Goal: Information Seeking & Learning: Learn about a topic

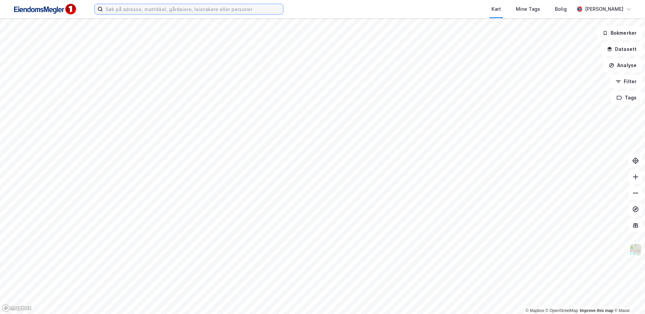
click at [129, 8] on input at bounding box center [193, 9] width 180 height 10
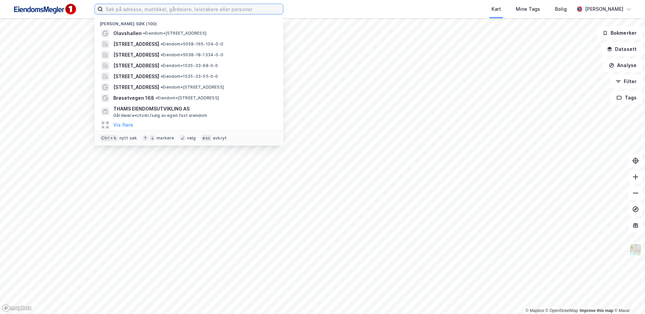
paste input "Brøsetveien 168"
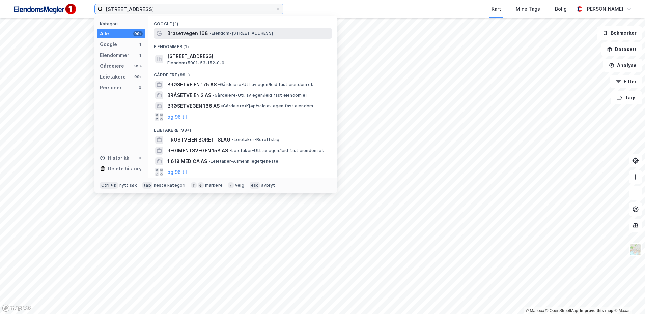
type input "Brøsetveien 168"
click at [202, 35] on span "Brøsetvegen 168" at bounding box center [187, 33] width 41 height 8
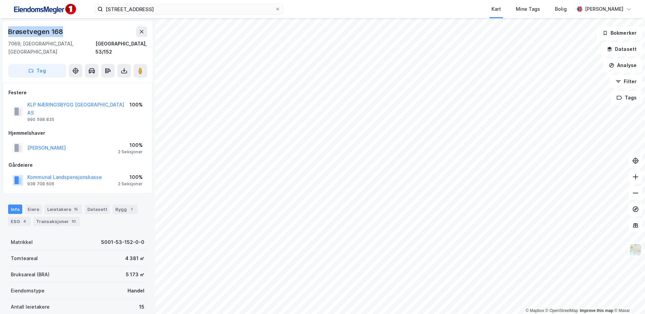
drag, startPoint x: 86, startPoint y: 35, endPoint x: 4, endPoint y: 32, distance: 81.9
click at [4, 32] on div "Brøsetvegen 168 7069, Trondheim, Trøndelag Trondheim, 53/152 Tag" at bounding box center [78, 52] width 150 height 62
copy div "Brøsetvegen 168"
click at [638, 249] on img at bounding box center [635, 249] width 13 height 13
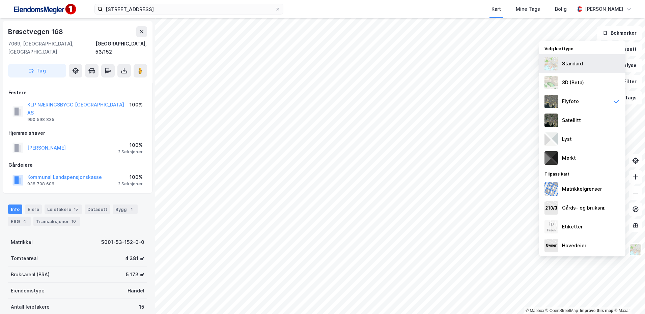
click at [570, 54] on div "Standard" at bounding box center [582, 63] width 86 height 19
click at [584, 230] on div "Etiketter" at bounding box center [582, 226] width 86 height 19
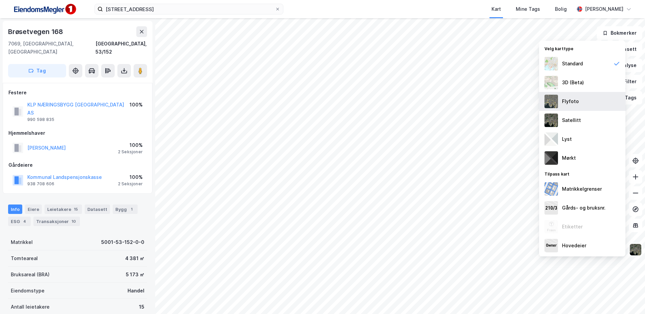
click at [595, 107] on div "Flyfoto" at bounding box center [582, 101] width 86 height 19
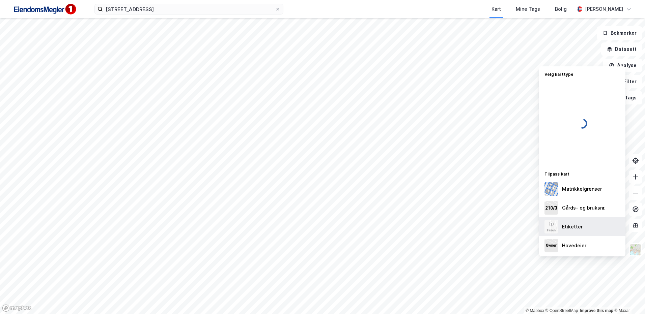
click at [586, 231] on div "Etiketter" at bounding box center [582, 226] width 86 height 19
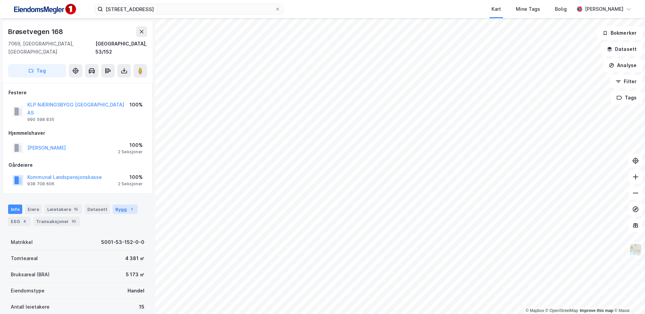
click at [121, 205] on div "Bygg 1" at bounding box center [125, 209] width 25 height 9
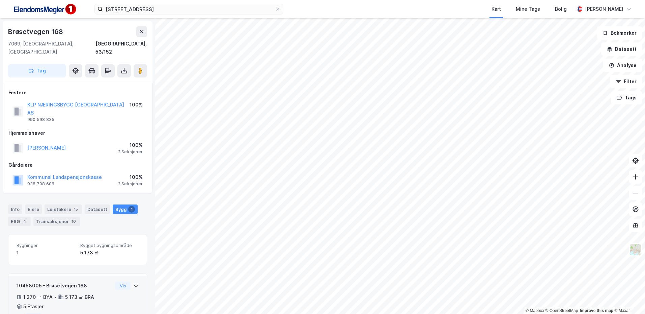
scroll to position [19, 0]
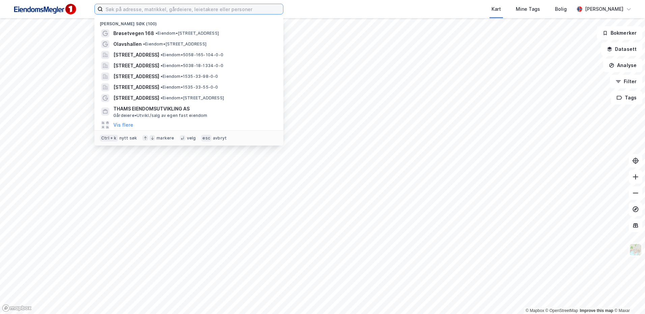
click at [167, 7] on input at bounding box center [193, 9] width 180 height 10
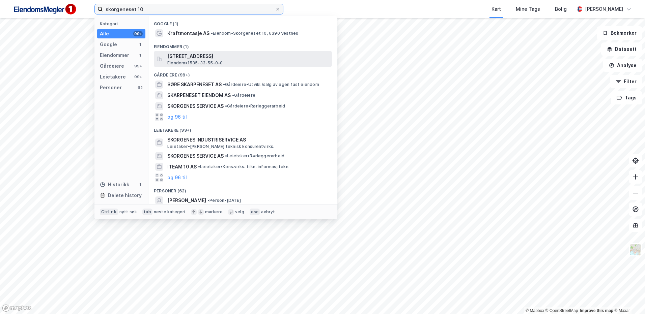
type input "skorgeneset 10"
click at [225, 64] on div "Skorgeneset 10, 6390, VESTNES, VESTNES Eiendom • 1535-33-55-0-0" at bounding box center [248, 58] width 163 height 13
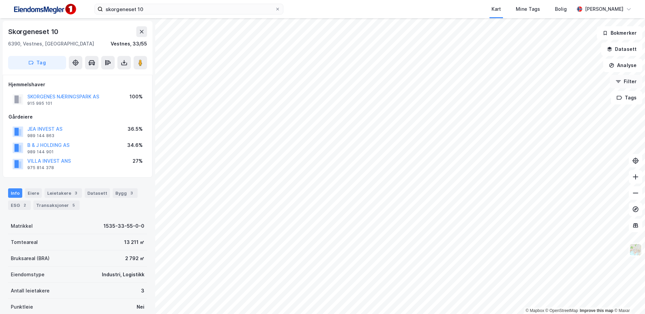
click at [623, 79] on button "Filter" at bounding box center [625, 81] width 32 height 13
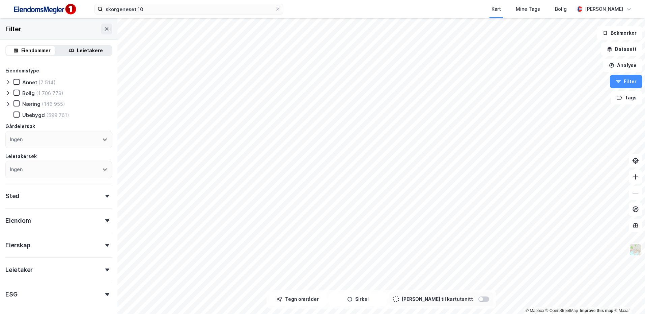
click at [639, 251] on img at bounding box center [635, 249] width 13 height 13
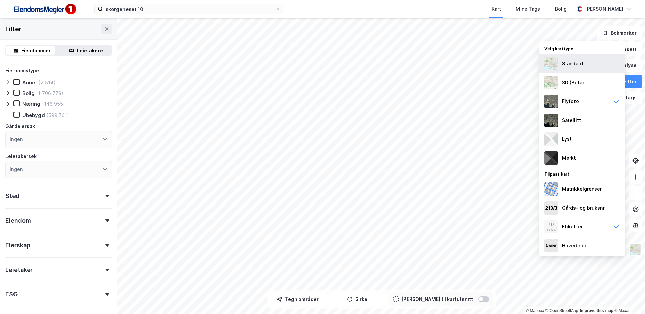
click at [564, 62] on div "Standard" at bounding box center [572, 64] width 21 height 8
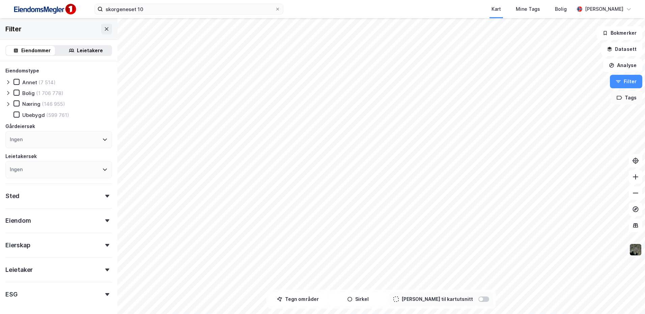
click at [630, 97] on button "Tags" at bounding box center [625, 97] width 31 height 13
click at [628, 65] on button "Analyse" at bounding box center [622, 65] width 39 height 13
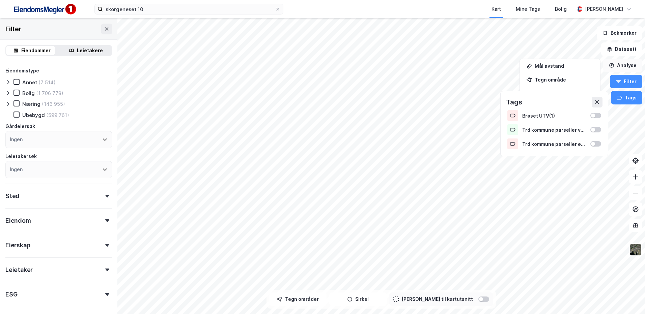
click at [631, 62] on button "Analyse" at bounding box center [622, 65] width 39 height 13
click at [626, 84] on button "Filter" at bounding box center [625, 81] width 32 height 13
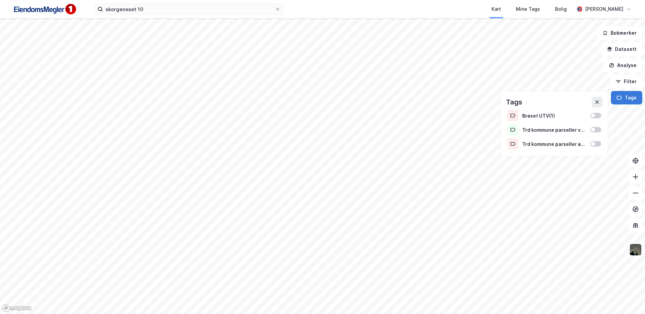
click at [629, 98] on button "Tags" at bounding box center [625, 97] width 31 height 13
click at [628, 56] on button "Datasett" at bounding box center [621, 48] width 41 height 13
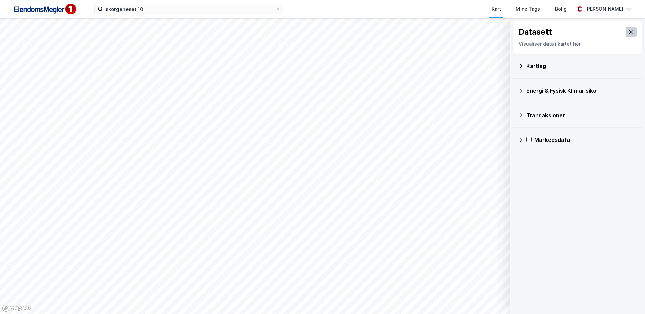
click at [629, 28] on button at bounding box center [630, 32] width 11 height 11
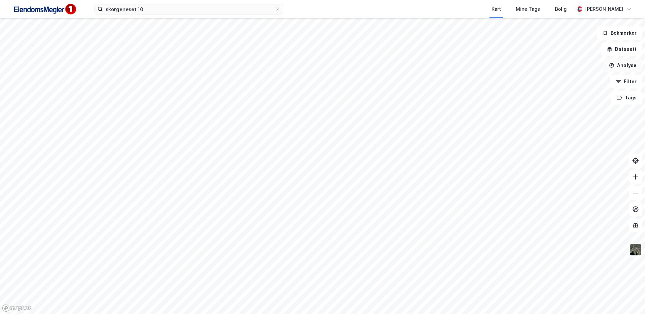
click at [618, 60] on button "Analyse" at bounding box center [622, 65] width 39 height 13
click at [549, 83] on div "Tegn område" at bounding box center [560, 79] width 78 height 11
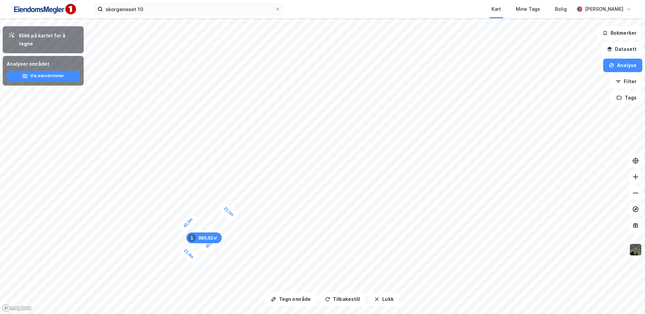
click at [638, 248] on img at bounding box center [635, 249] width 13 height 13
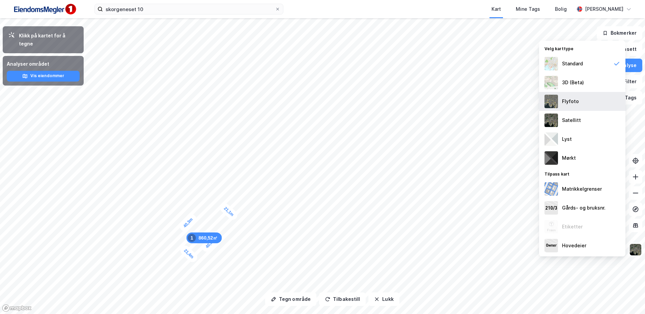
click at [581, 103] on div "Flyfoto" at bounding box center [582, 101] width 86 height 19
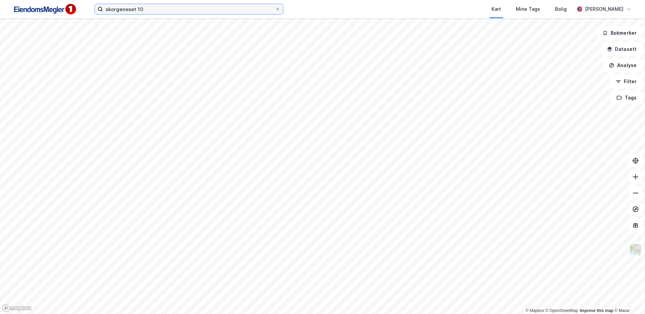
click at [142, 6] on input "skorgeneset 10" at bounding box center [189, 9] width 172 height 10
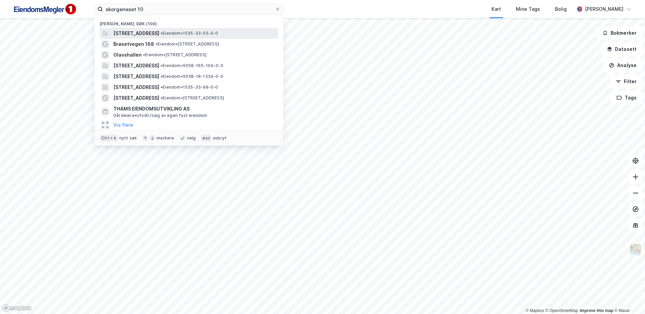
click at [160, 28] on div "Skorgeneset 10, 6390, VESTNES, VESTNES • Eiendom • 1535-33-55-0-0" at bounding box center [189, 33] width 178 height 11
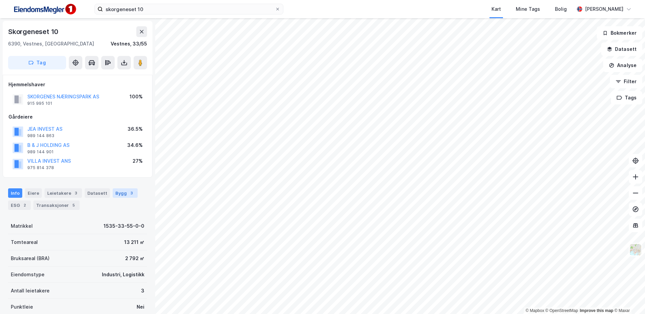
click at [127, 189] on div "Bygg 3" at bounding box center [125, 192] width 25 height 9
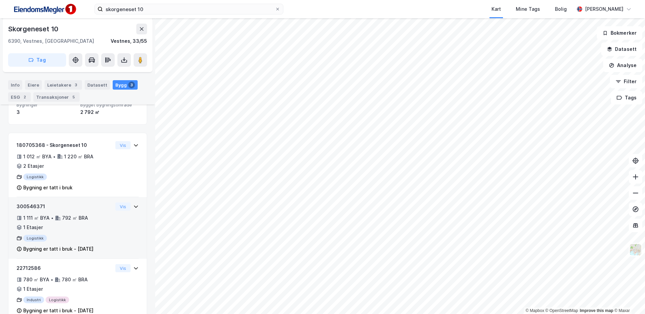
scroll to position [135, 0]
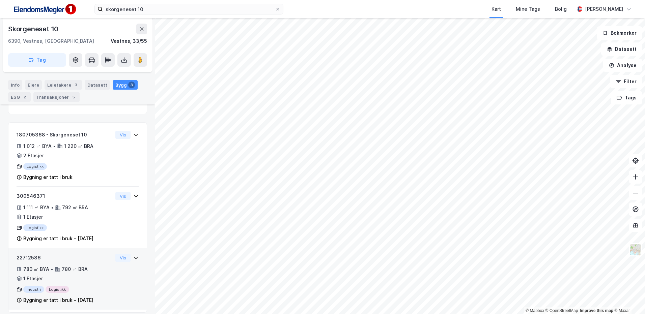
click at [93, 276] on div "780 ㎡ BYA • 780 ㎡ BRA • 1 Etasjer" at bounding box center [65, 274] width 96 height 18
click at [41, 286] on div "22712586 780 ㎡ BYA • 780 ㎡ BRA • 1 Etasjer Industri Logistikk Bygning er tatt i…" at bounding box center [65, 279] width 96 height 51
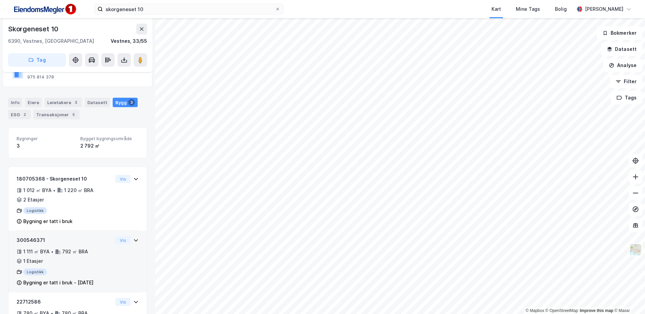
scroll to position [0, 0]
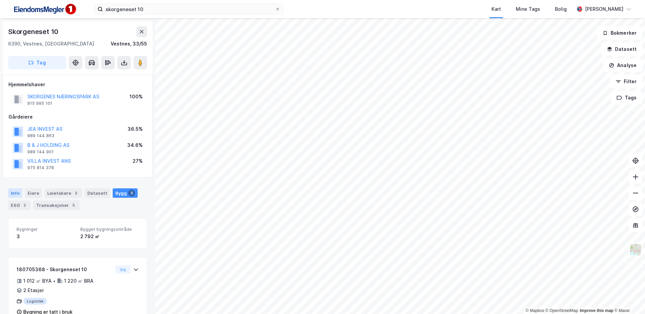
click at [15, 195] on div "Info" at bounding box center [15, 192] width 14 height 9
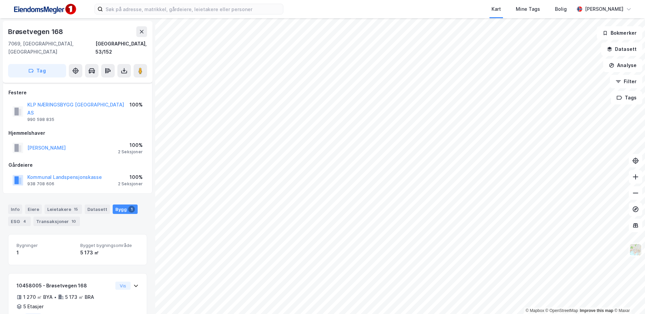
scroll to position [19, 0]
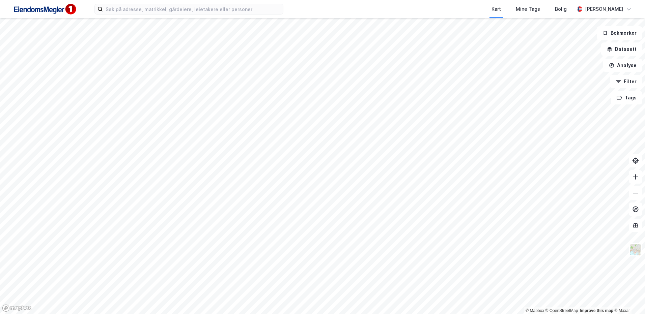
click at [184, 14] on div "Kart Mine Tags Bolig [PERSON_NAME]" at bounding box center [322, 9] width 645 height 18
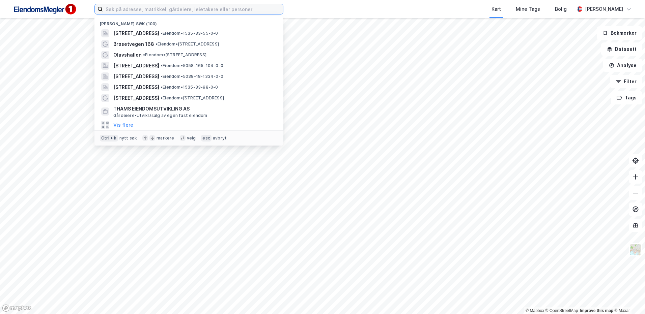
click at [184, 9] on input at bounding box center [193, 9] width 180 height 10
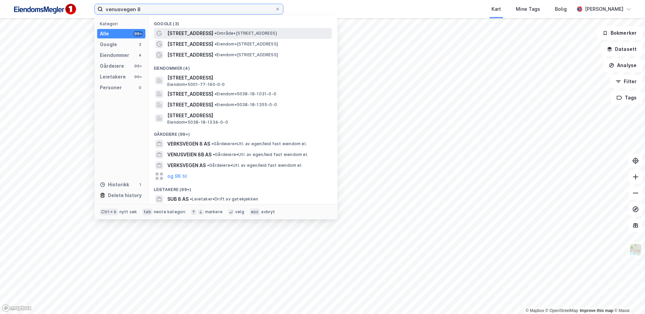
type input "venusvegen 8"
click at [228, 36] on span "• Område • Venusvegen 8, 7652 Verdal" at bounding box center [245, 33] width 62 height 5
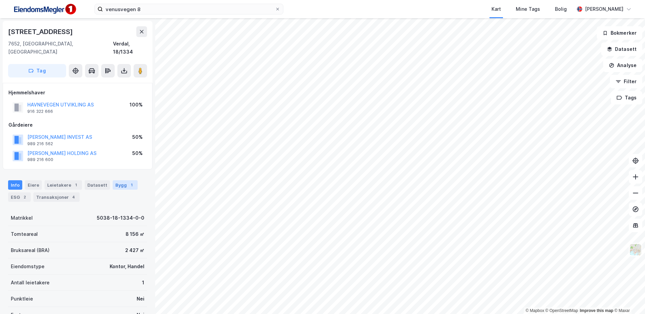
click at [122, 180] on div "Bygg 1" at bounding box center [125, 184] width 25 height 9
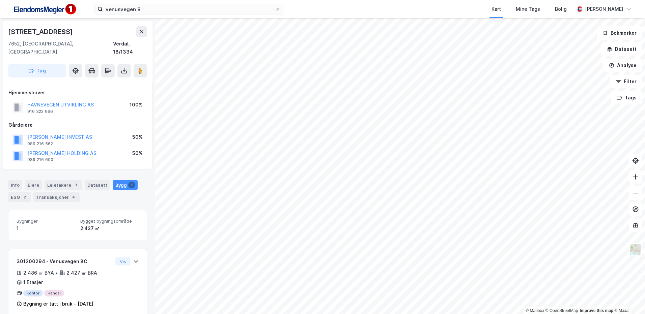
scroll to position [2, 0]
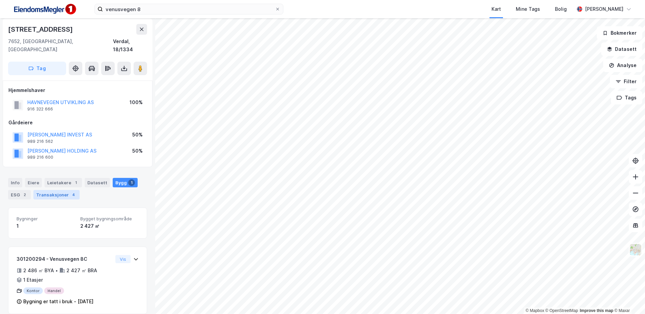
click at [60, 191] on div "Transaksjoner 4" at bounding box center [56, 194] width 46 height 9
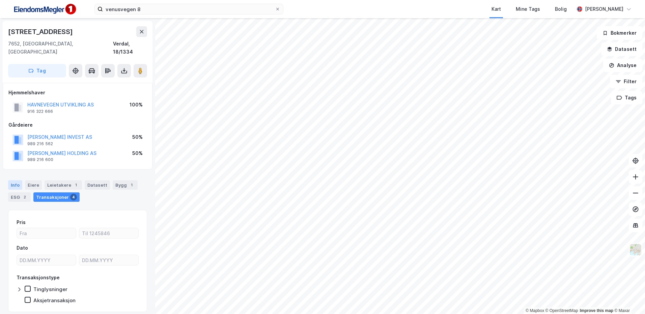
click at [12, 180] on div "Info" at bounding box center [15, 184] width 14 height 9
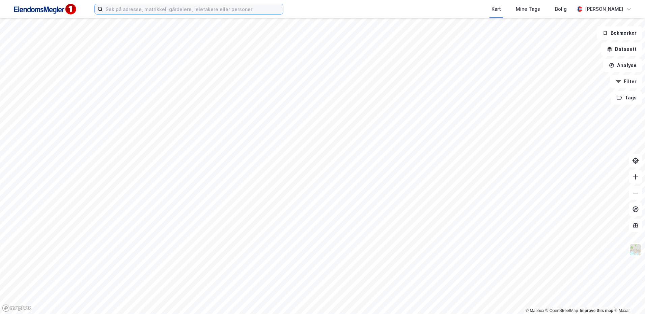
click at [216, 7] on input at bounding box center [193, 9] width 180 height 10
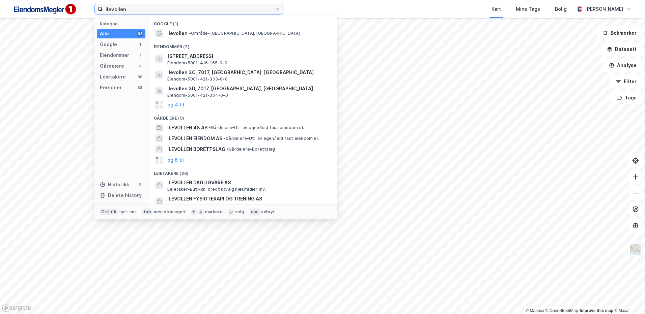
click at [146, 8] on input "ilevollen" at bounding box center [189, 9] width 172 height 10
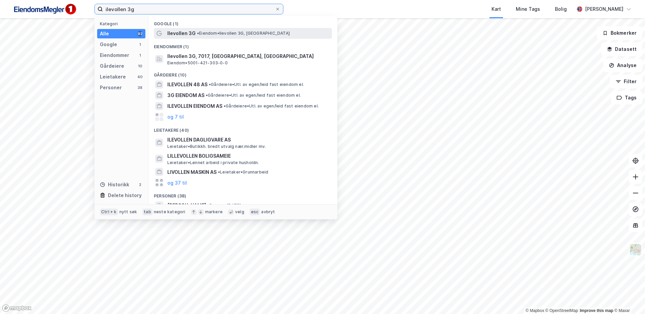
type input "ilevollen 3g"
click at [202, 35] on span "• Eiendom • Ilevollen 3G, [GEOGRAPHIC_DATA]" at bounding box center [243, 33] width 93 height 5
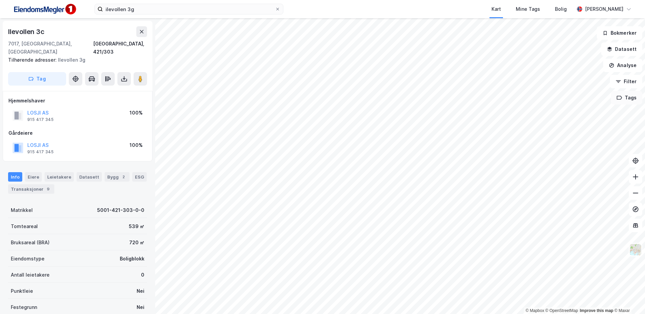
click at [624, 100] on button "Tags" at bounding box center [625, 97] width 31 height 13
click at [112, 172] on div "Bygg 2" at bounding box center [117, 176] width 25 height 9
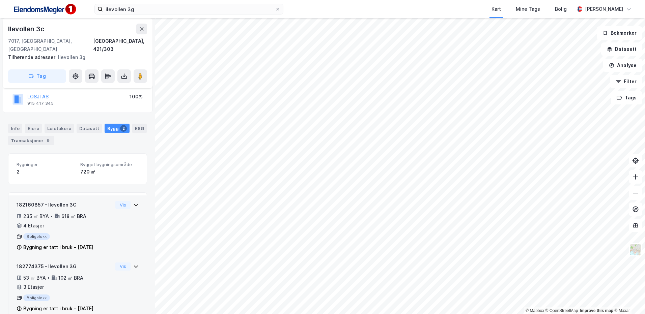
scroll to position [56, 0]
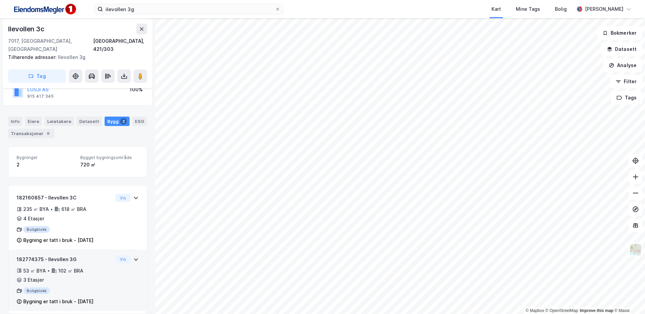
click at [87, 288] on div "Boligblokk" at bounding box center [65, 291] width 96 height 7
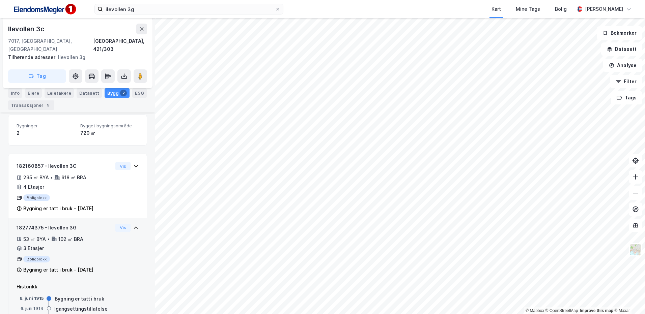
scroll to position [108, 0]
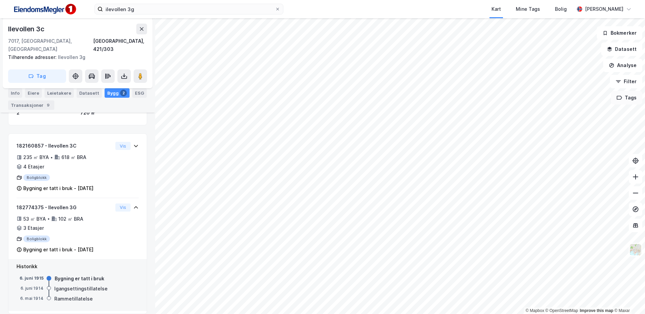
click at [630, 98] on button "Tags" at bounding box center [625, 97] width 31 height 13
click at [630, 84] on button "Filter" at bounding box center [625, 81] width 32 height 13
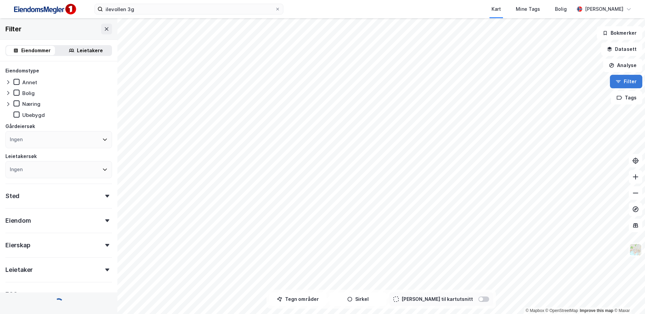
click at [627, 79] on button "Filter" at bounding box center [625, 81] width 32 height 13
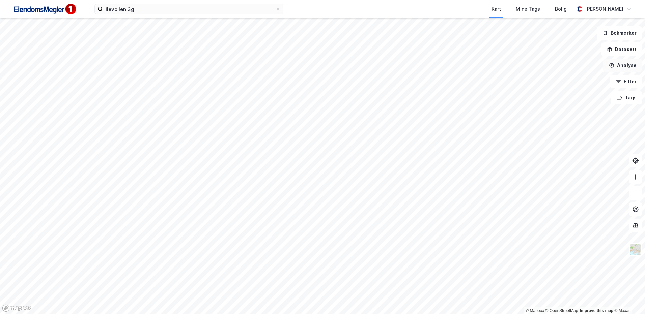
click at [622, 66] on button "Analyse" at bounding box center [622, 65] width 39 height 13
click at [628, 47] on button "Datasett" at bounding box center [621, 48] width 41 height 13
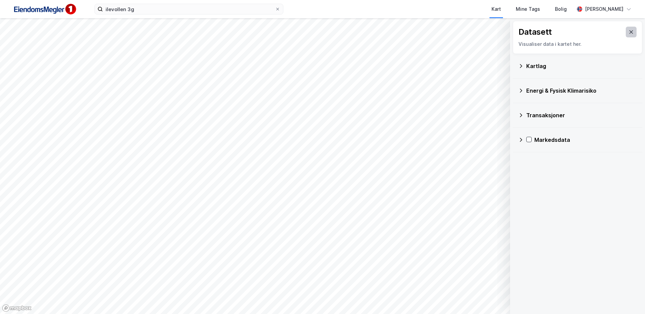
click at [628, 33] on icon at bounding box center [630, 31] width 5 height 5
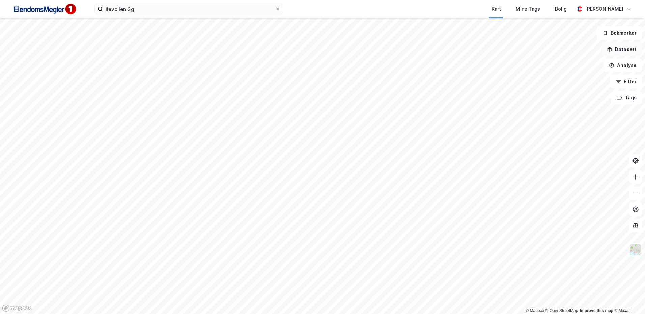
click at [618, 53] on button "Datasett" at bounding box center [621, 48] width 41 height 13
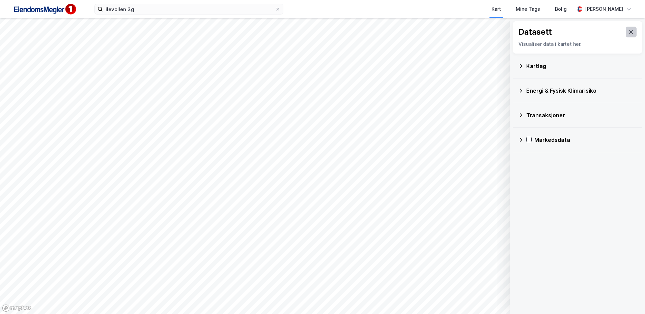
click at [629, 32] on button at bounding box center [630, 32] width 11 height 11
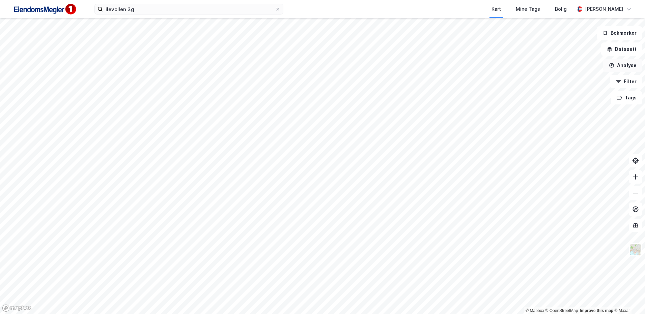
click at [620, 66] on button "Analyse" at bounding box center [622, 65] width 39 height 13
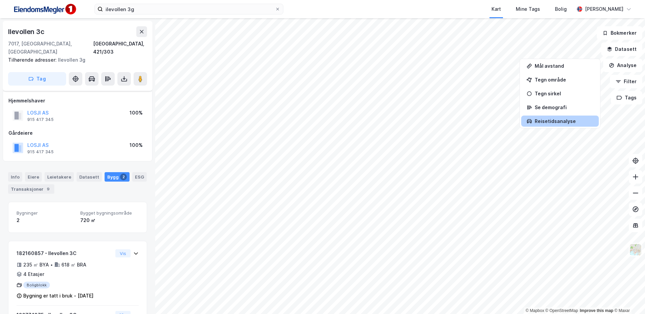
scroll to position [56, 0]
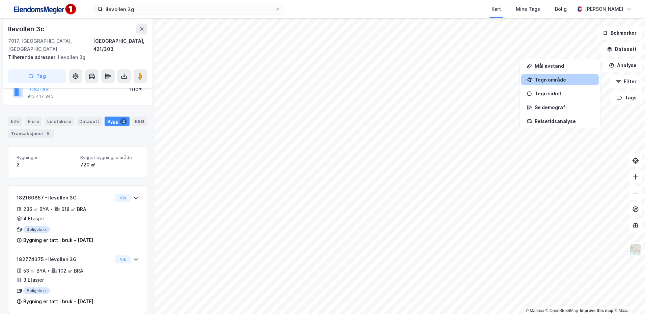
click at [554, 82] on div "Tegn område" at bounding box center [563, 80] width 59 height 6
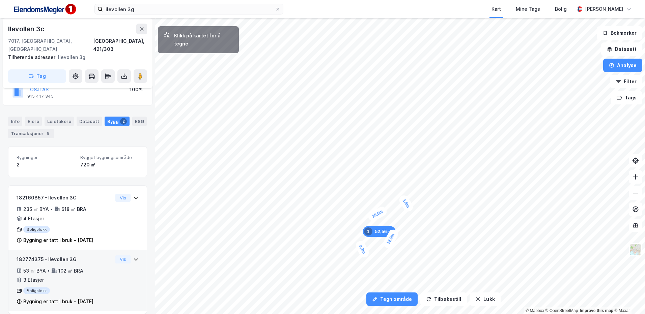
click at [404, 200] on div "1,6m" at bounding box center [405, 204] width 17 height 20
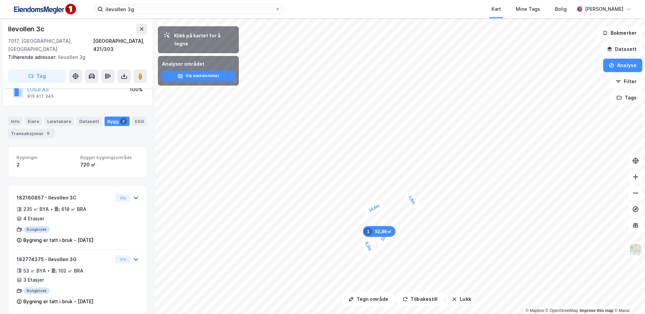
click at [455, 299] on button "Lukk" at bounding box center [461, 299] width 31 height 13
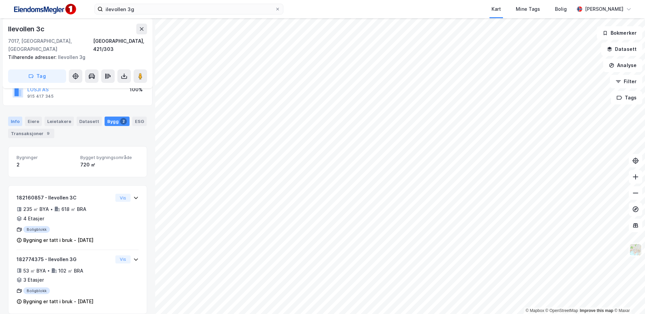
click at [17, 117] on div "Info" at bounding box center [15, 121] width 14 height 9
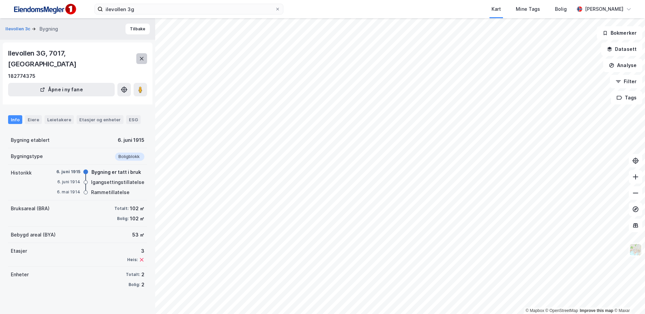
click at [145, 53] on button at bounding box center [141, 58] width 11 height 11
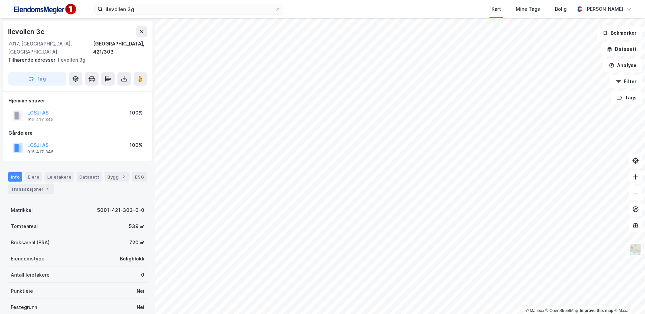
scroll to position [56, 0]
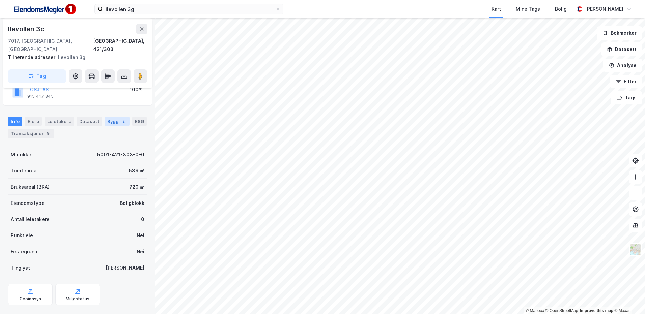
click at [120, 118] on div "2" at bounding box center [123, 121] width 7 height 7
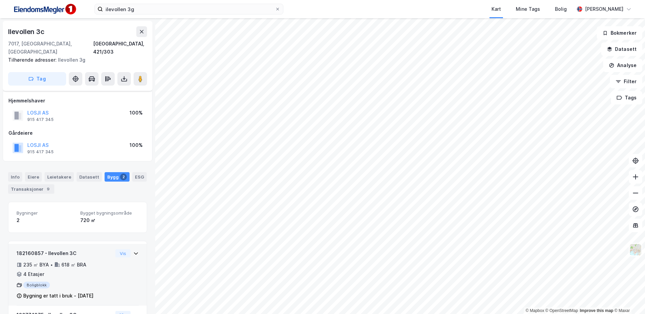
scroll to position [56, 0]
